Goal: Transaction & Acquisition: Purchase product/service

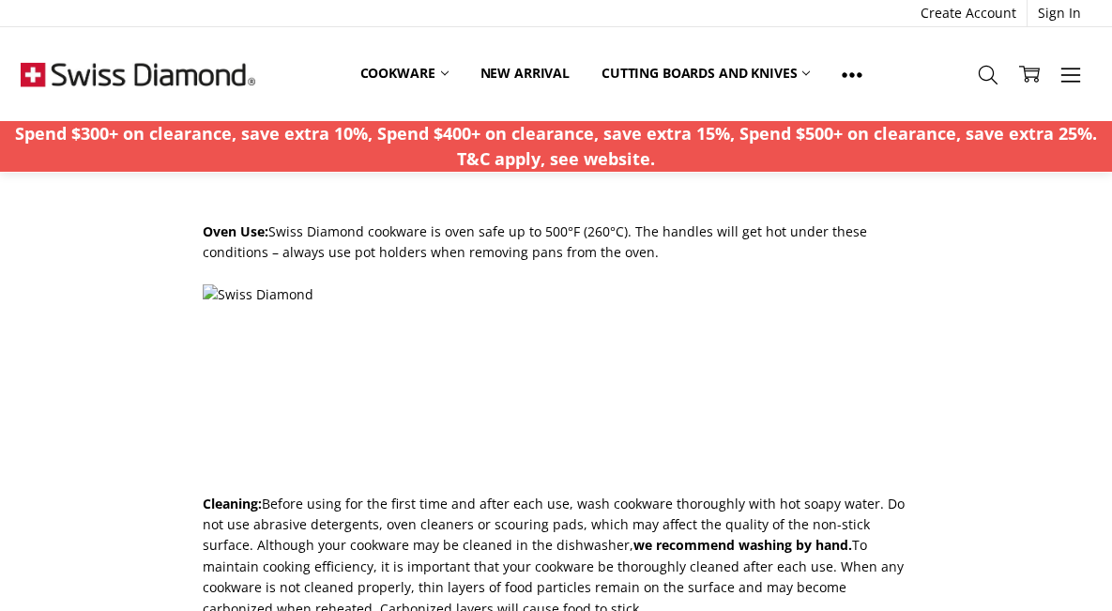
scroll to position [2118, 0]
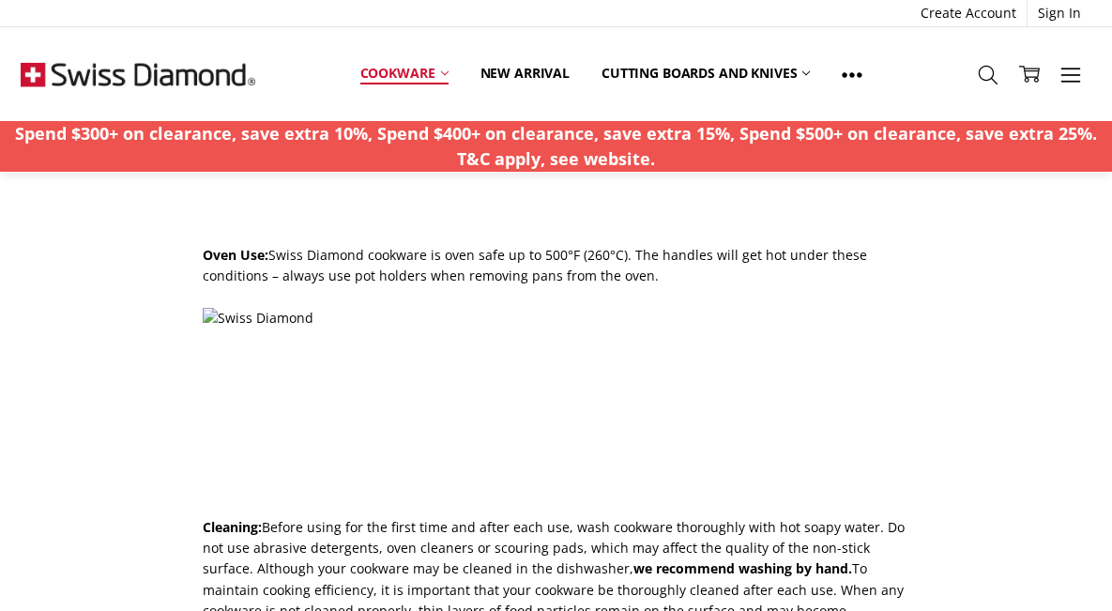
click at [442, 70] on icon at bounding box center [445, 73] width 8 height 8
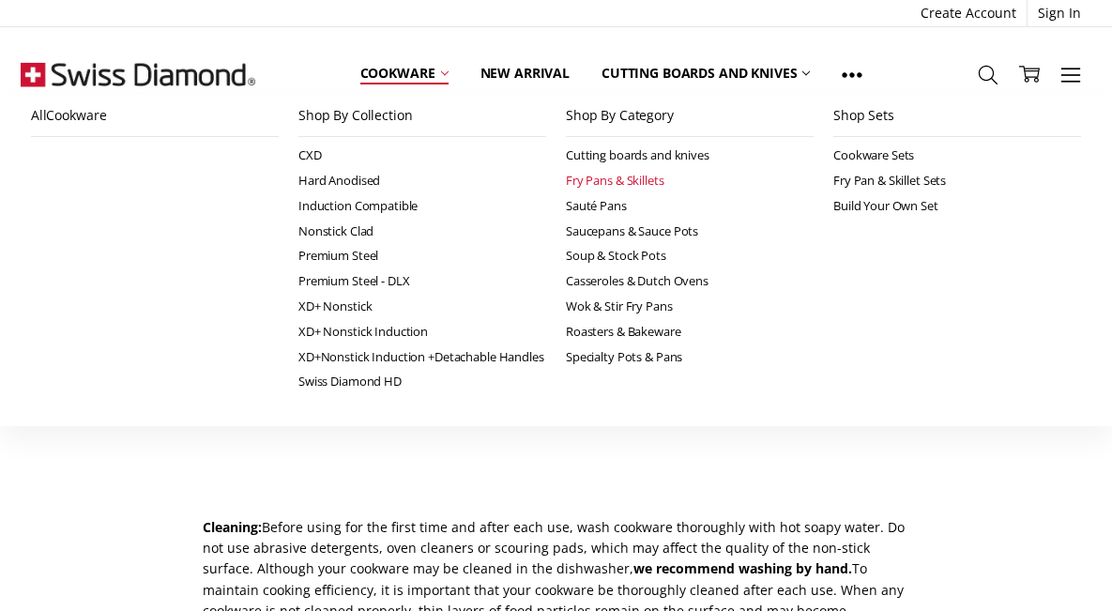
click at [631, 178] on link "Fry Pans & Skillets" at bounding box center [690, 180] width 248 height 25
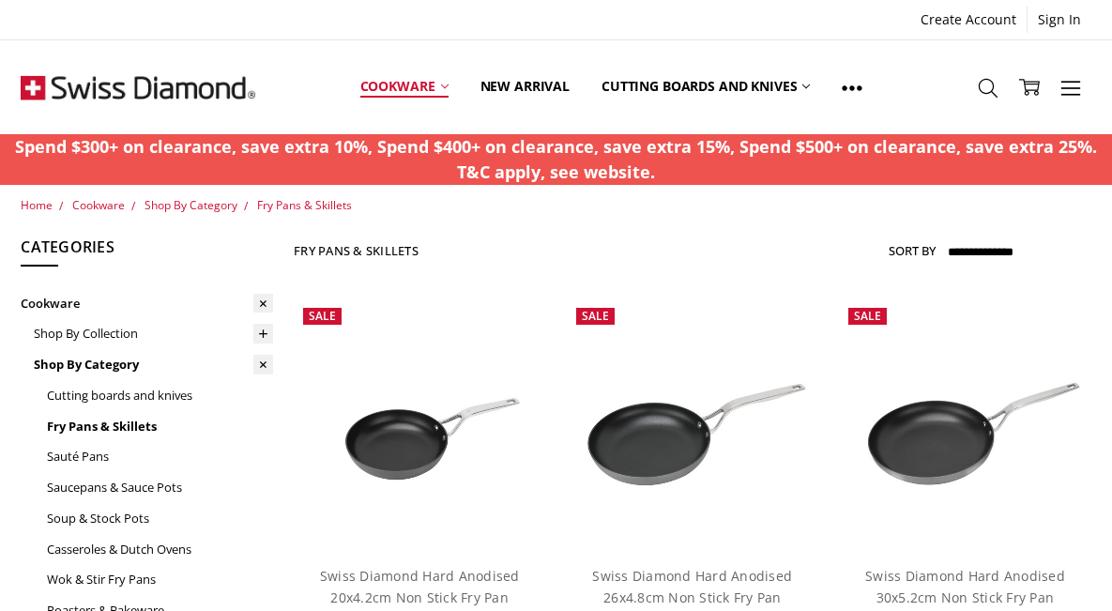
click at [446, 86] on use at bounding box center [445, 86] width 8 height 4
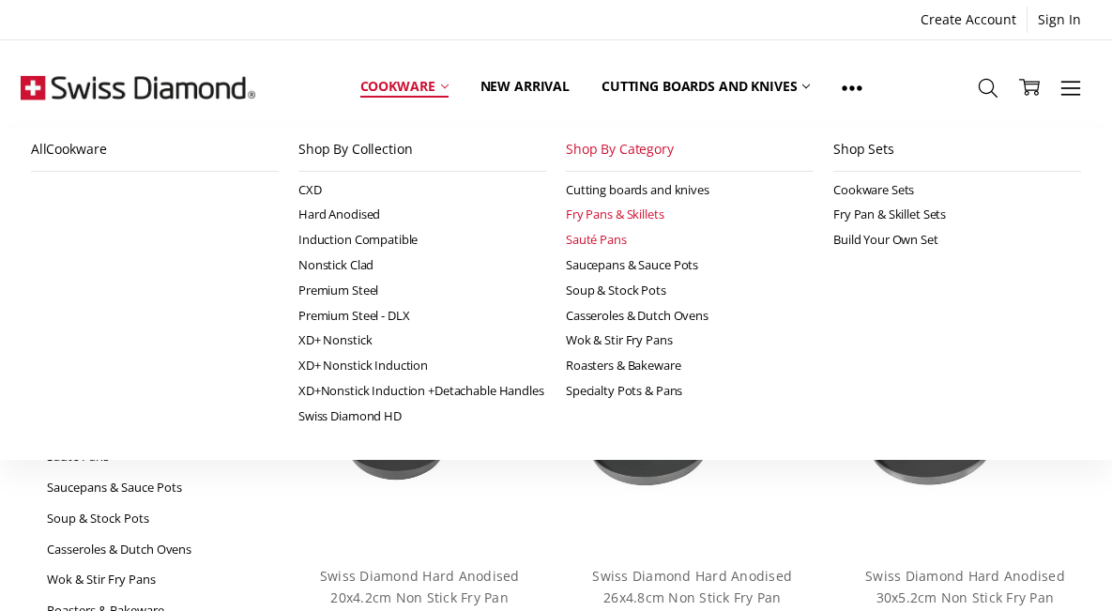
click at [610, 243] on link "Sauté Pans" at bounding box center [690, 239] width 248 height 25
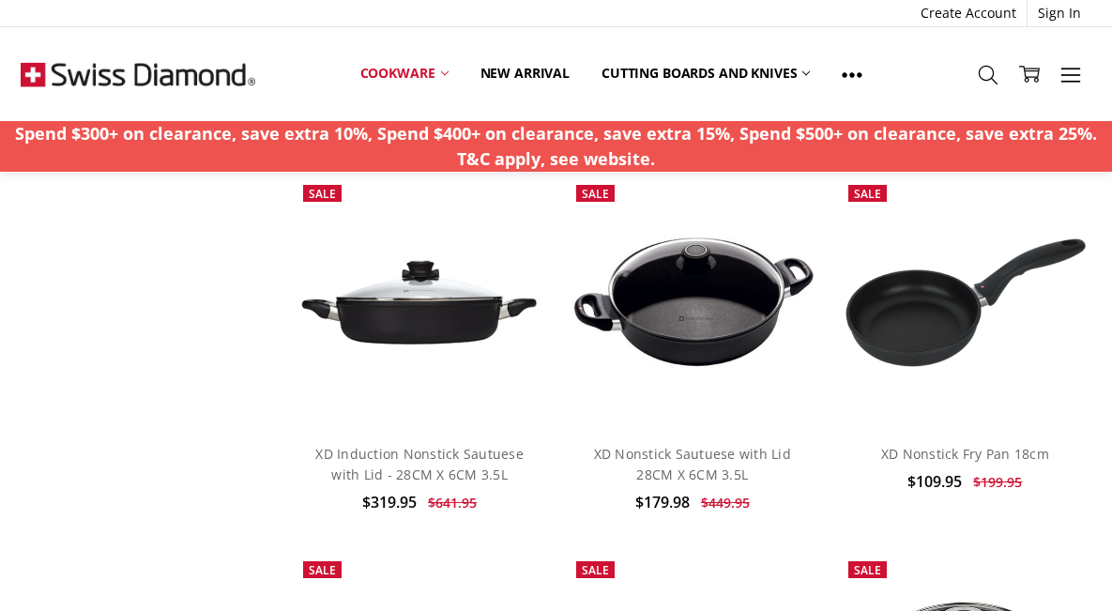
scroll to position [4356, 0]
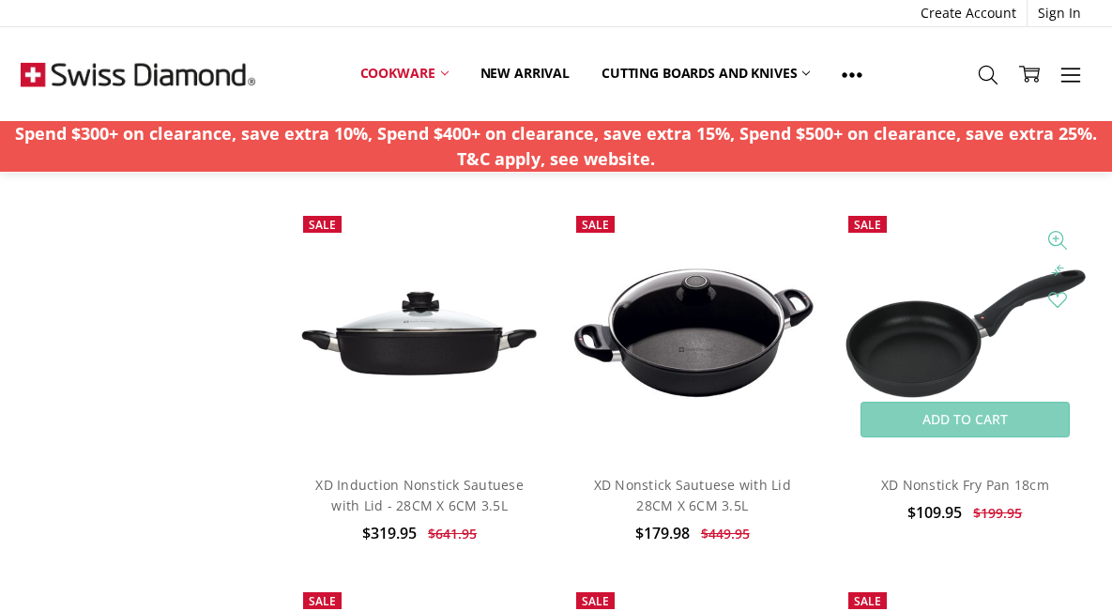
click at [911, 332] on img at bounding box center [964, 332] width 251 height 141
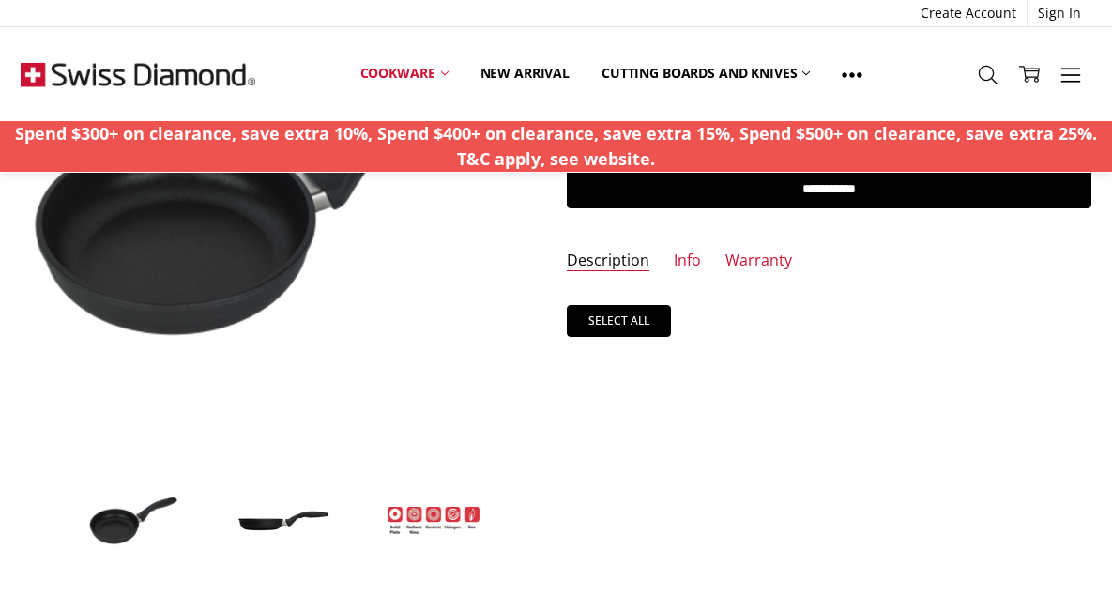
scroll to position [270, 0]
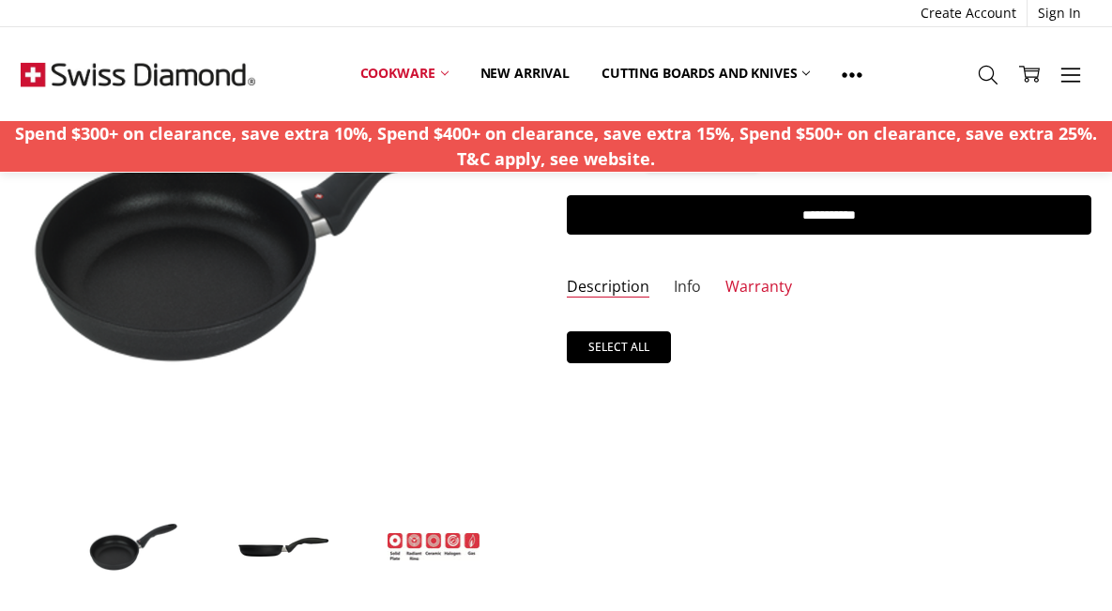
click at [678, 285] on link "Info" at bounding box center [687, 288] width 27 height 22
click at [762, 285] on link "Warranty" at bounding box center [758, 288] width 67 height 22
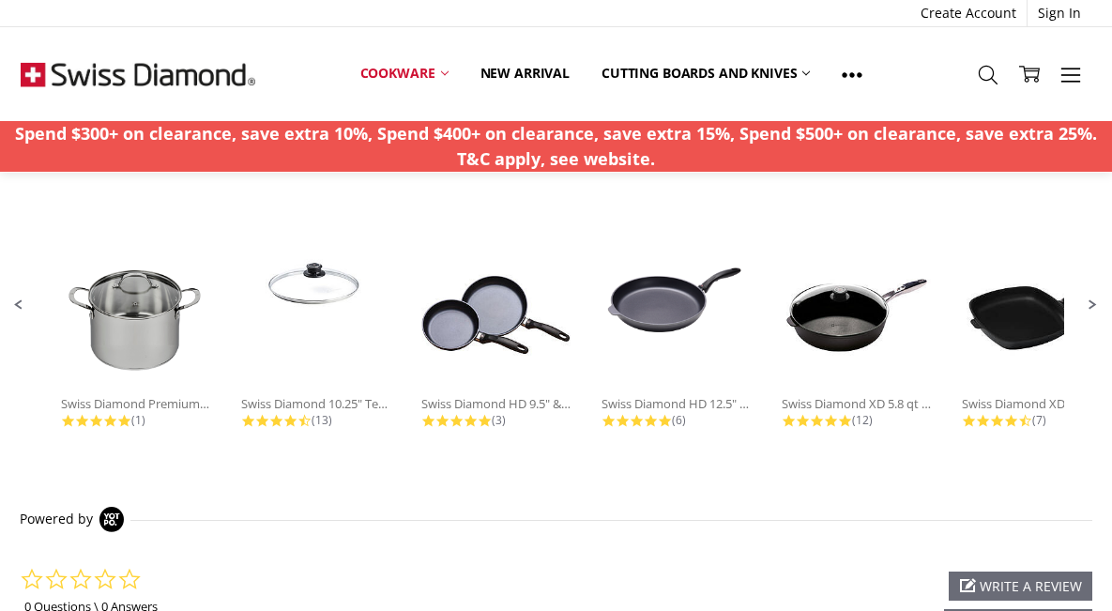
scroll to position [1033, 0]
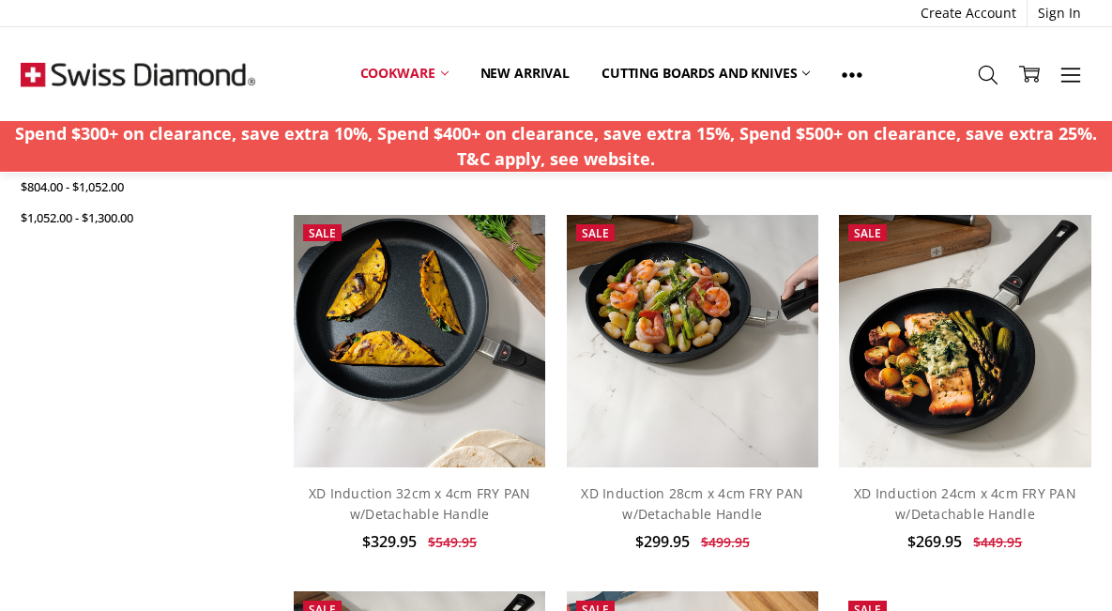
scroll to position [844, 0]
